Goal: Navigation & Orientation: Find specific page/section

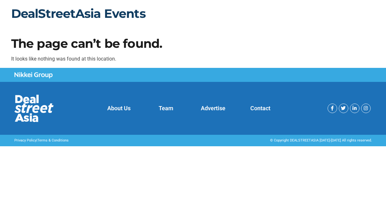
click at [92, 15] on link "DealStreetAsia Events" at bounding box center [78, 13] width 134 height 15
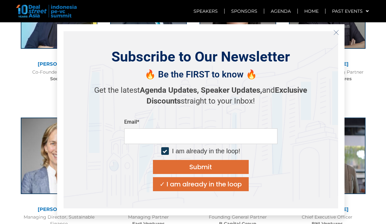
scroll to position [1232, 0]
click at [336, 32] on icon "Close" at bounding box center [336, 33] width 6 height 6
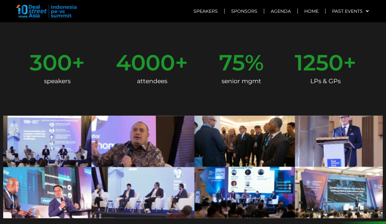
scroll to position [27, 0]
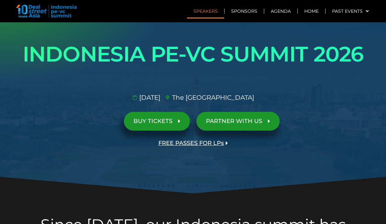
click at [213, 10] on link "Speakers" at bounding box center [205, 11] width 37 height 15
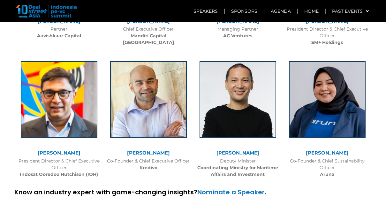
scroll to position [1965, 0]
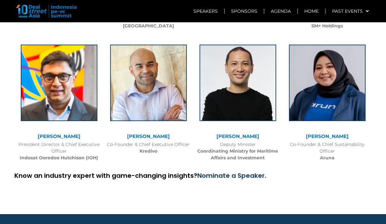
click at [230, 171] on link "Nominate a Speaker" at bounding box center [230, 175] width 67 height 9
